Goal: Find specific page/section: Find specific page/section

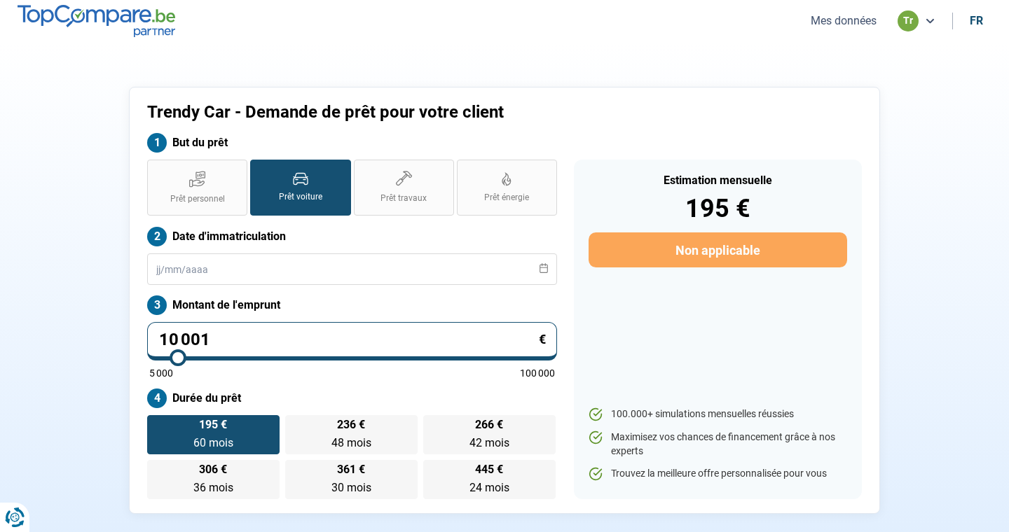
click at [831, 24] on button "Mes données" at bounding box center [843, 20] width 74 height 15
click at [841, 25] on button "Mes données" at bounding box center [843, 20] width 74 height 15
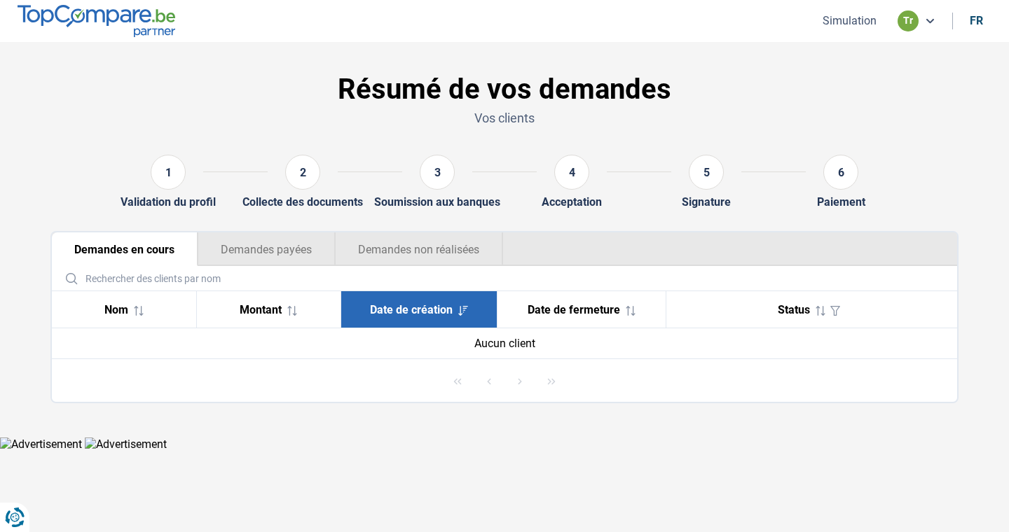
click at [417, 251] on button "Demandes non réalisées" at bounding box center [419, 250] width 168 height 34
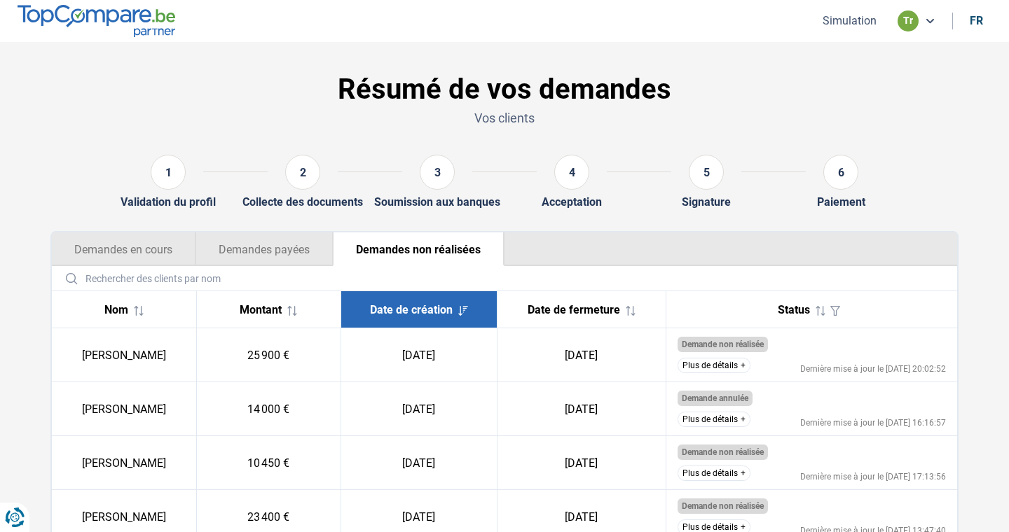
click at [736, 365] on button "Plus de détails" at bounding box center [714, 365] width 73 height 15
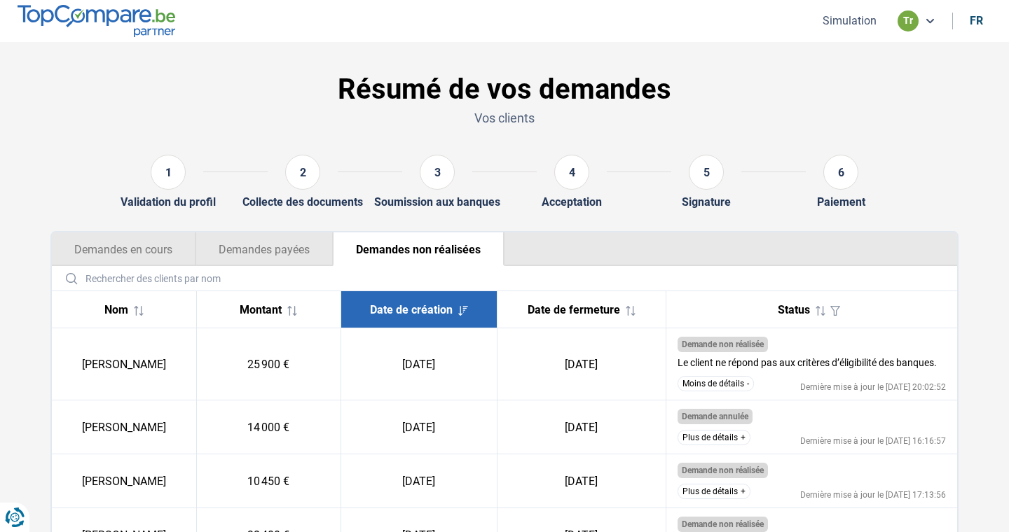
click at [733, 393] on td "Demande non réalisée Le client ne répond pas aux critères d’éligibilité des ban…" at bounding box center [811, 365] width 291 height 72
click at [733, 384] on button "Moins de détails" at bounding box center [716, 383] width 76 height 15
